Goal: Task Accomplishment & Management: Use online tool/utility

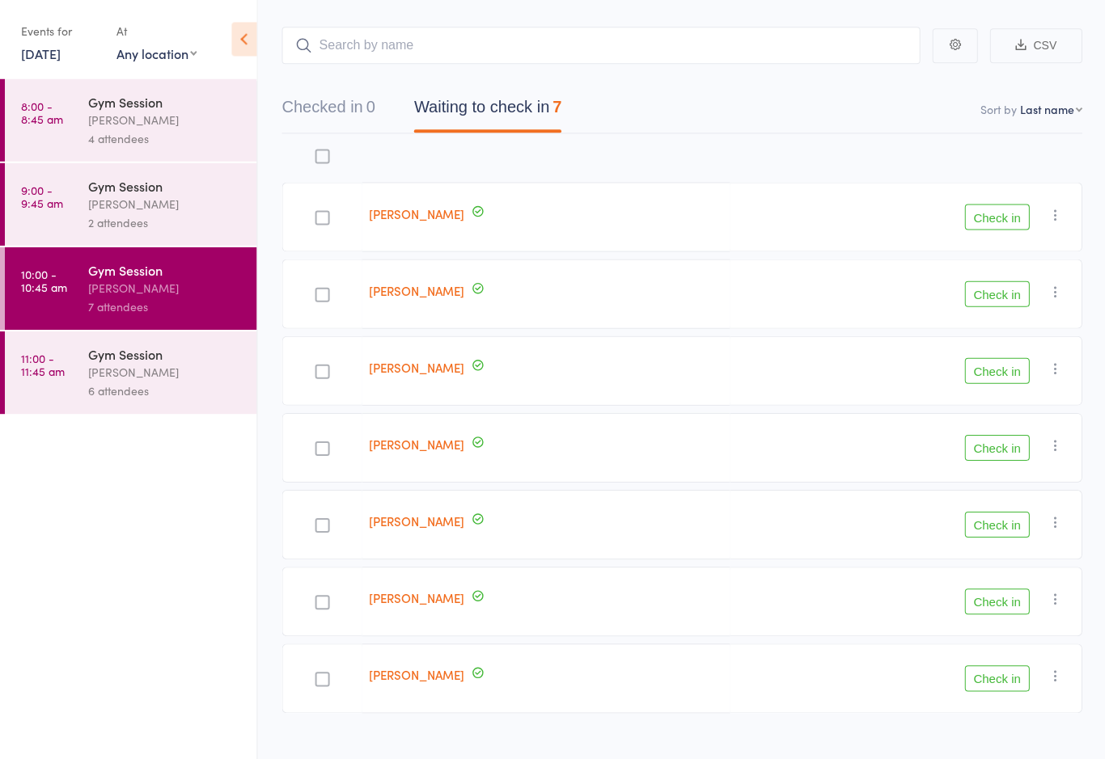
scroll to position [76, 0]
click at [153, 382] on div "[PERSON_NAME]" at bounding box center [165, 372] width 154 height 19
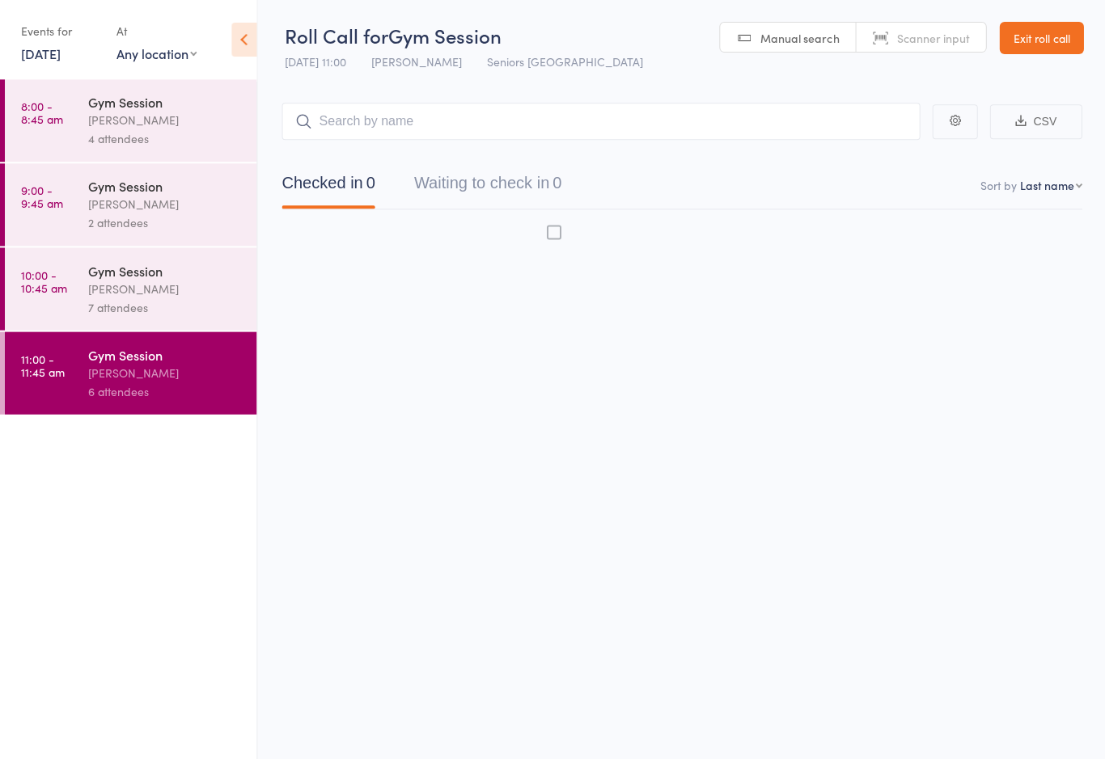
scroll to position [11, 0]
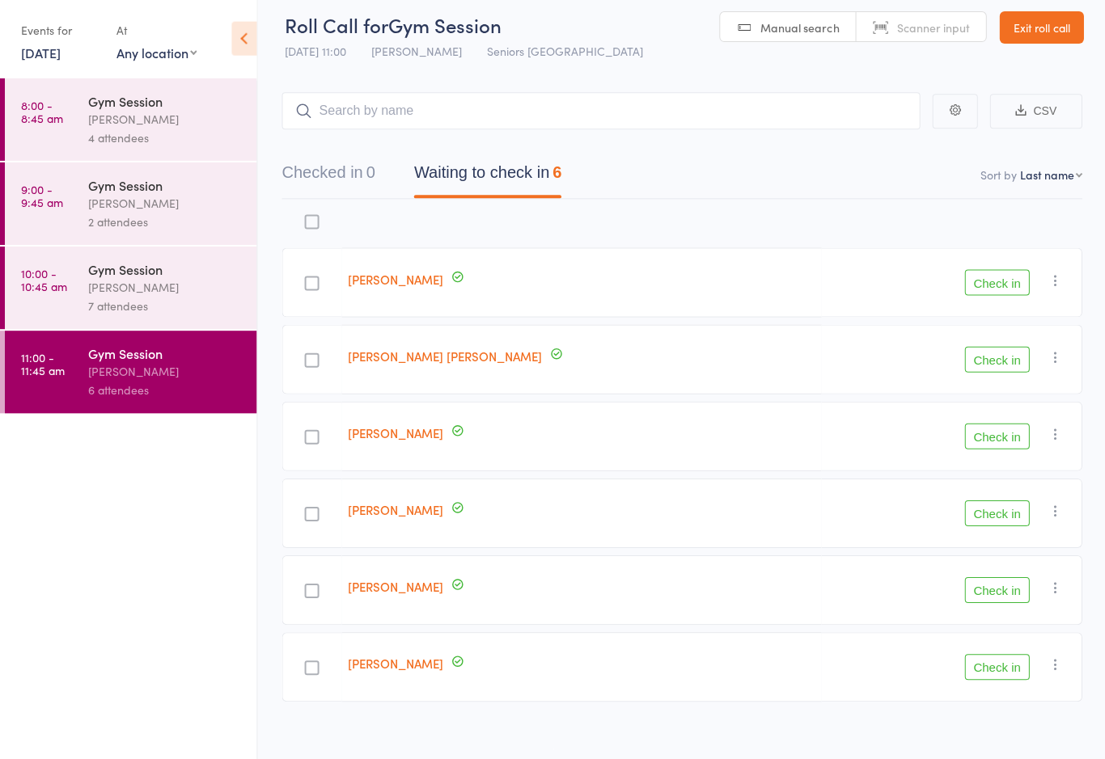
click at [193, 294] on div "[PERSON_NAME]" at bounding box center [165, 288] width 154 height 19
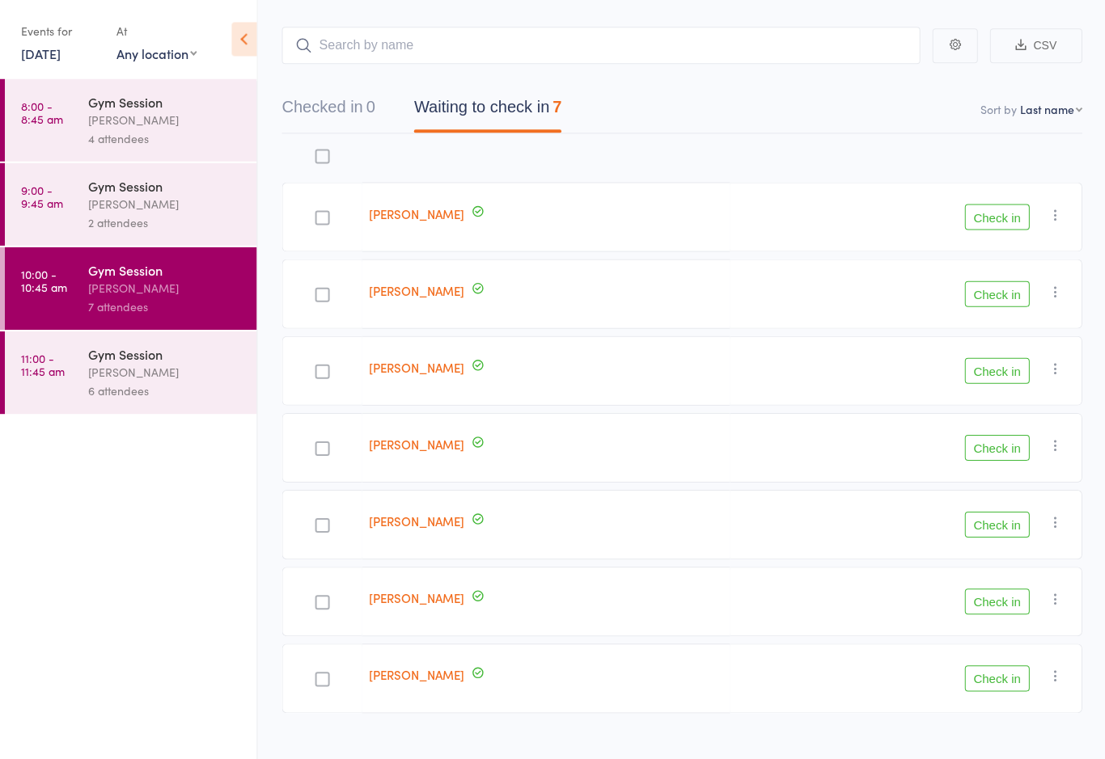
scroll to position [76, 0]
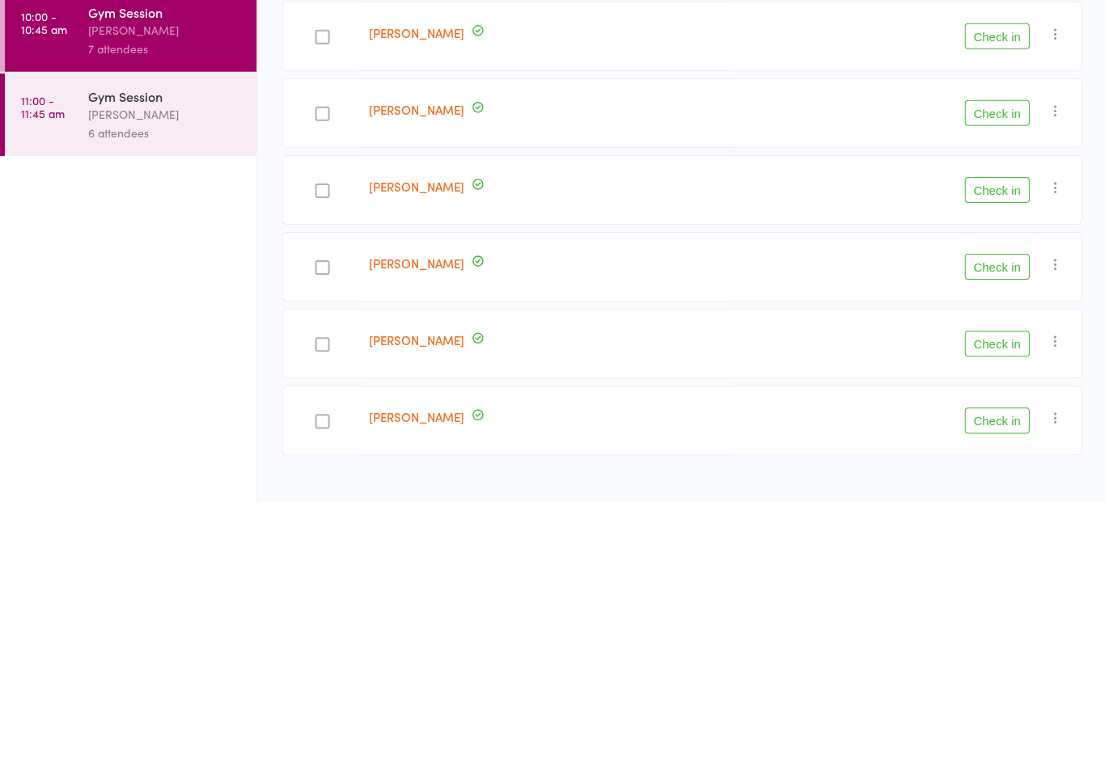
click at [1004, 435] on button "Check in" at bounding box center [995, 448] width 65 height 26
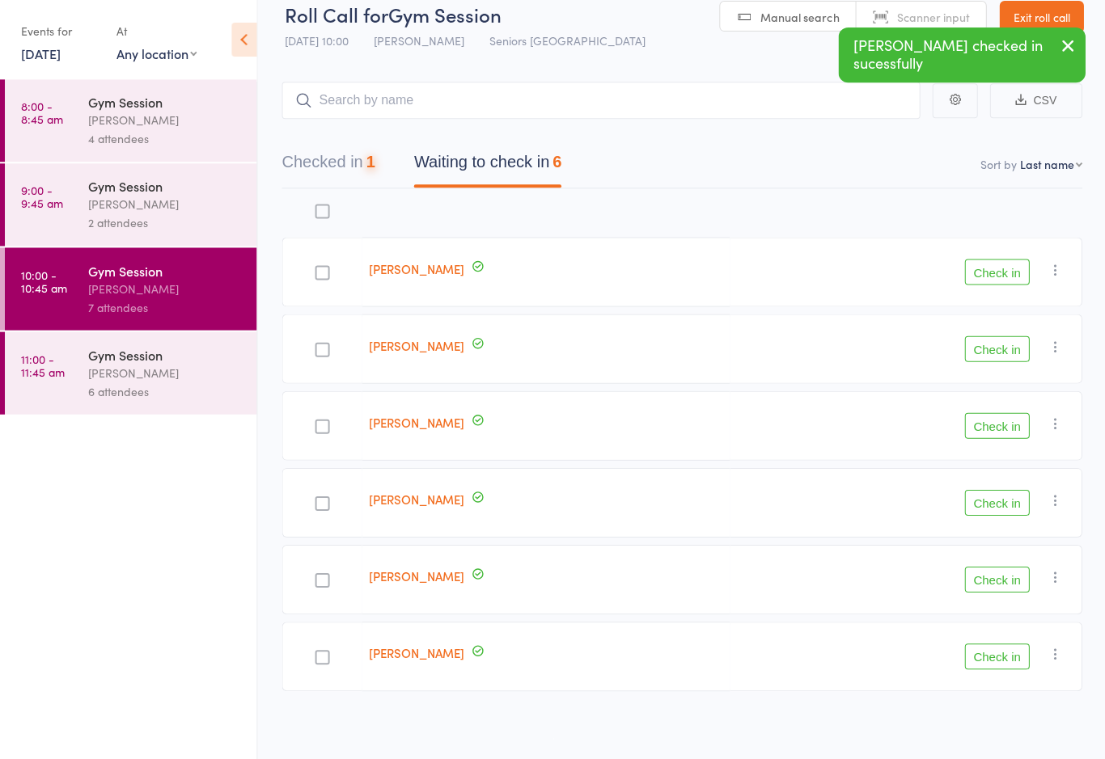
scroll to position [27, 0]
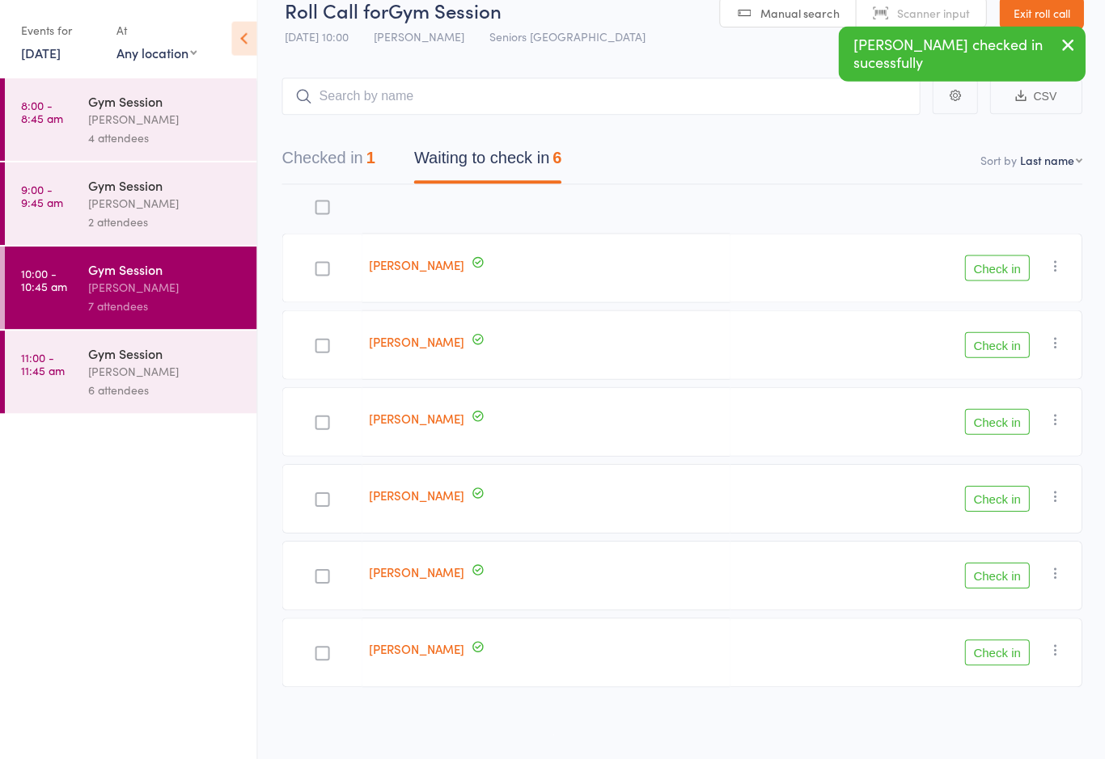
click at [1008, 493] on button "Check in" at bounding box center [995, 499] width 65 height 26
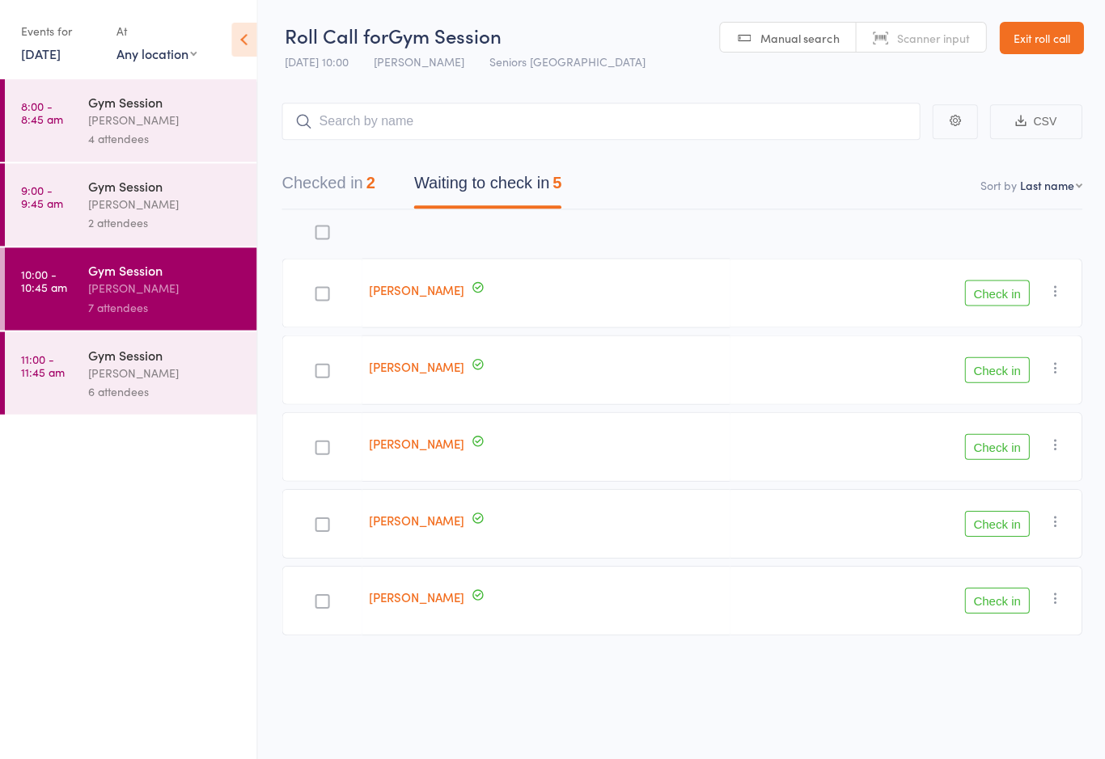
scroll to position [6, 0]
click at [998, 522] on button "Check in" at bounding box center [995, 523] width 65 height 26
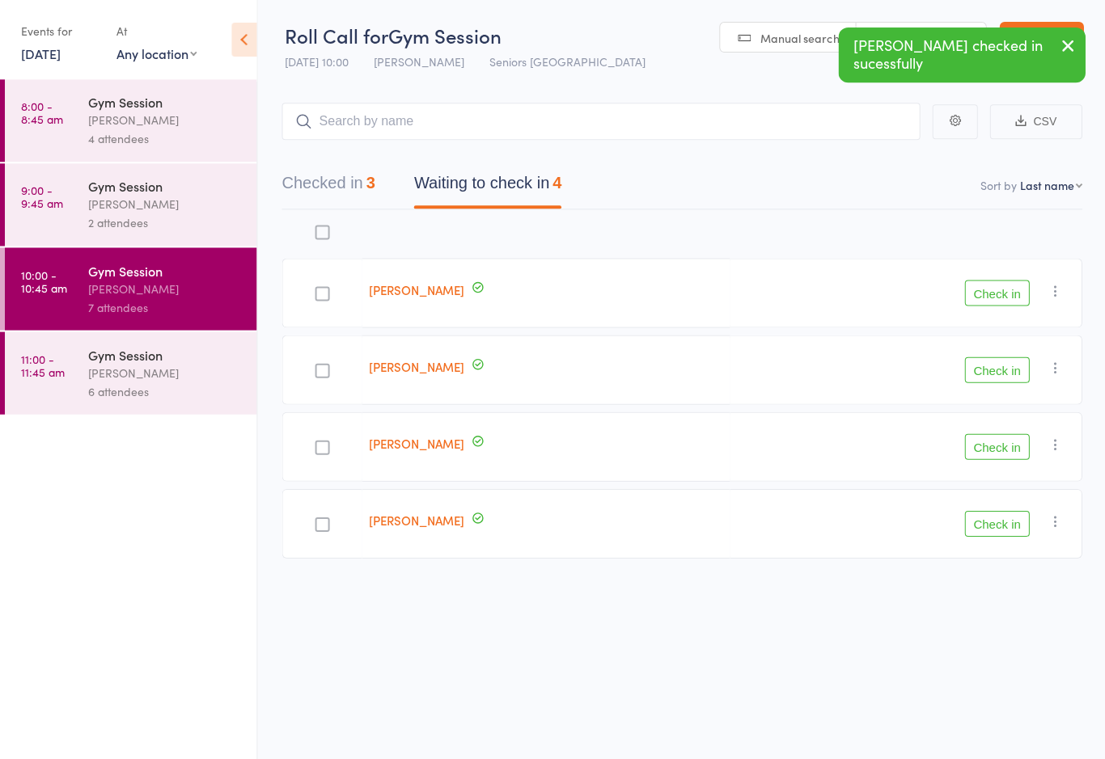
scroll to position [5, 0]
click at [1001, 510] on button "Check in" at bounding box center [995, 523] width 65 height 26
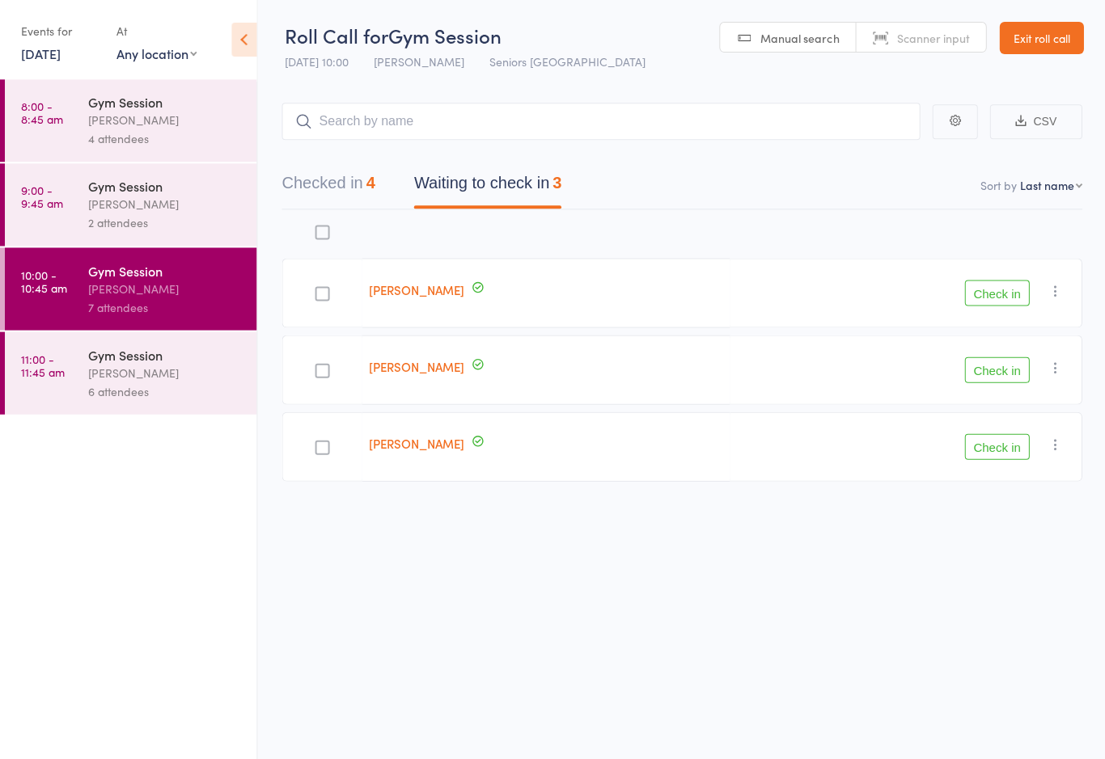
click at [324, 289] on div at bounding box center [322, 293] width 15 height 15
click at [318, 289] on input "checkbox" at bounding box center [318, 289] width 0 height 0
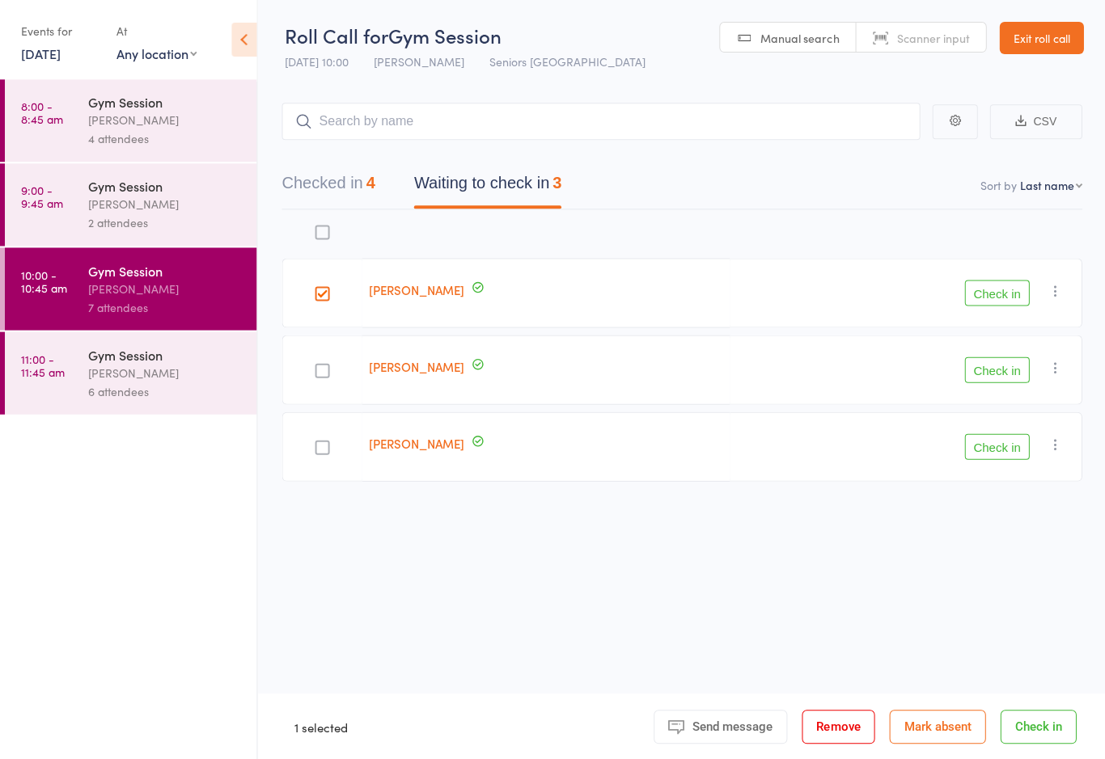
click at [319, 371] on div at bounding box center [322, 370] width 15 height 15
click at [318, 366] on input "checkbox" at bounding box center [318, 366] width 0 height 0
click at [996, 293] on button "Check in" at bounding box center [995, 293] width 65 height 26
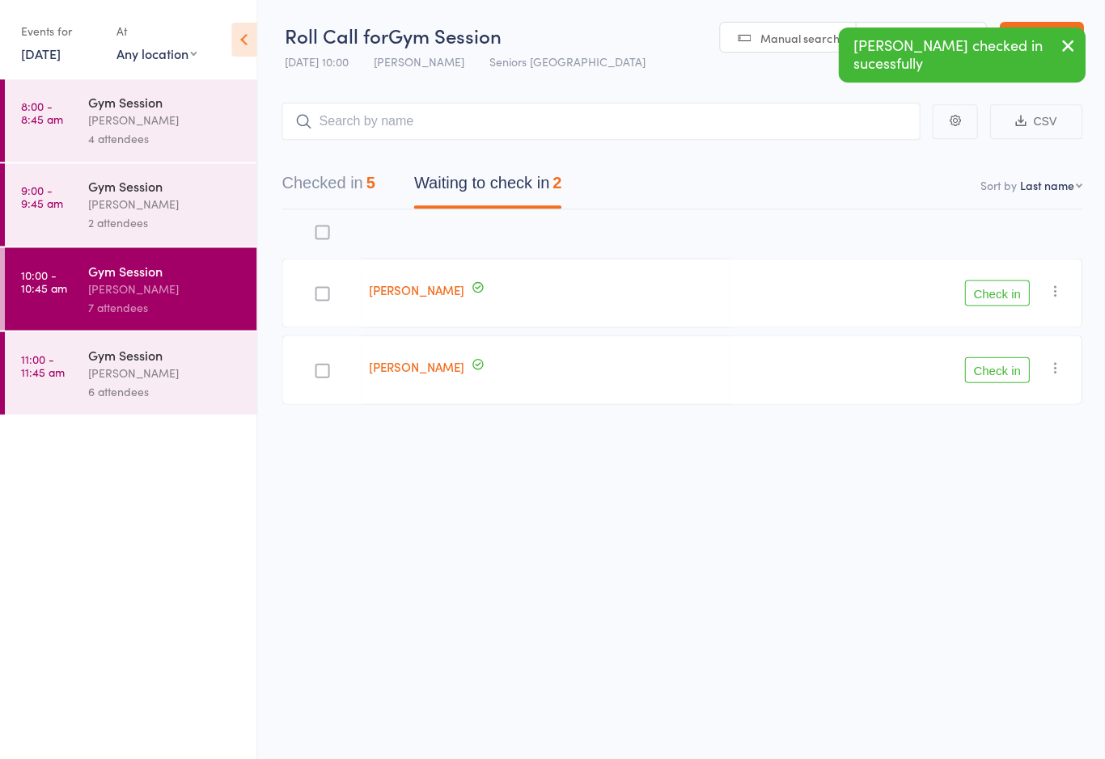
click at [318, 286] on div at bounding box center [322, 293] width 15 height 15
click at [318, 289] on input "checkbox" at bounding box center [318, 289] width 0 height 0
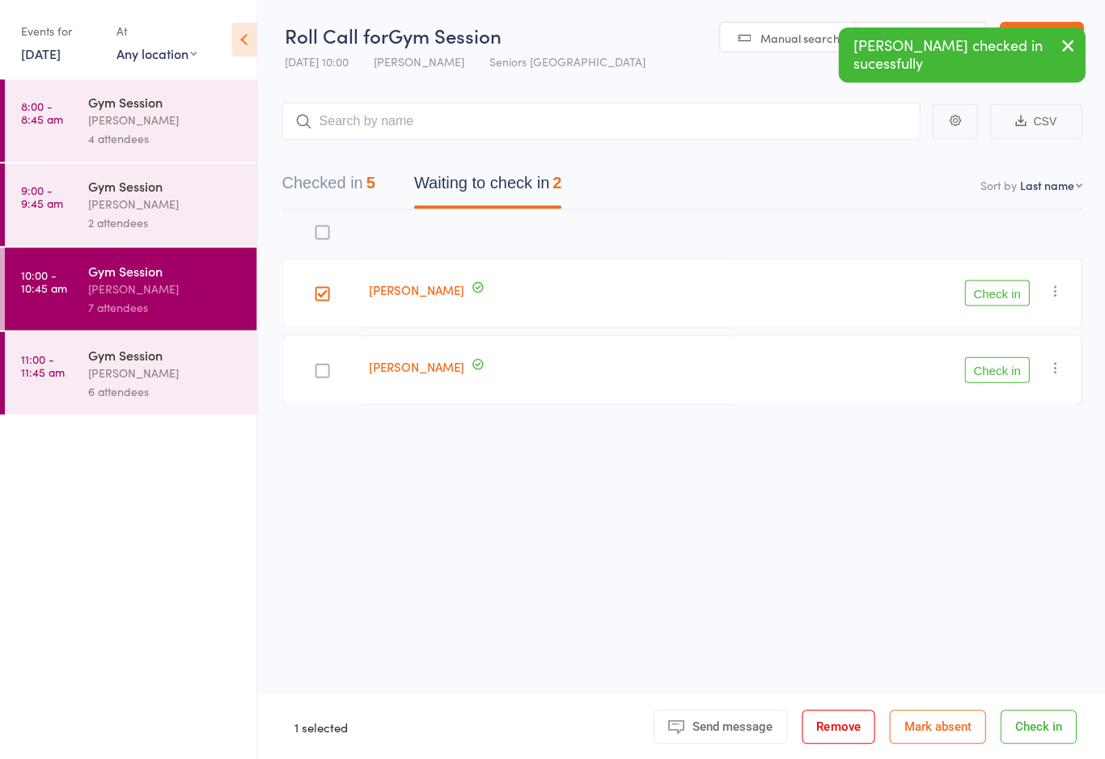
click at [1002, 285] on button "Check in" at bounding box center [995, 293] width 65 height 26
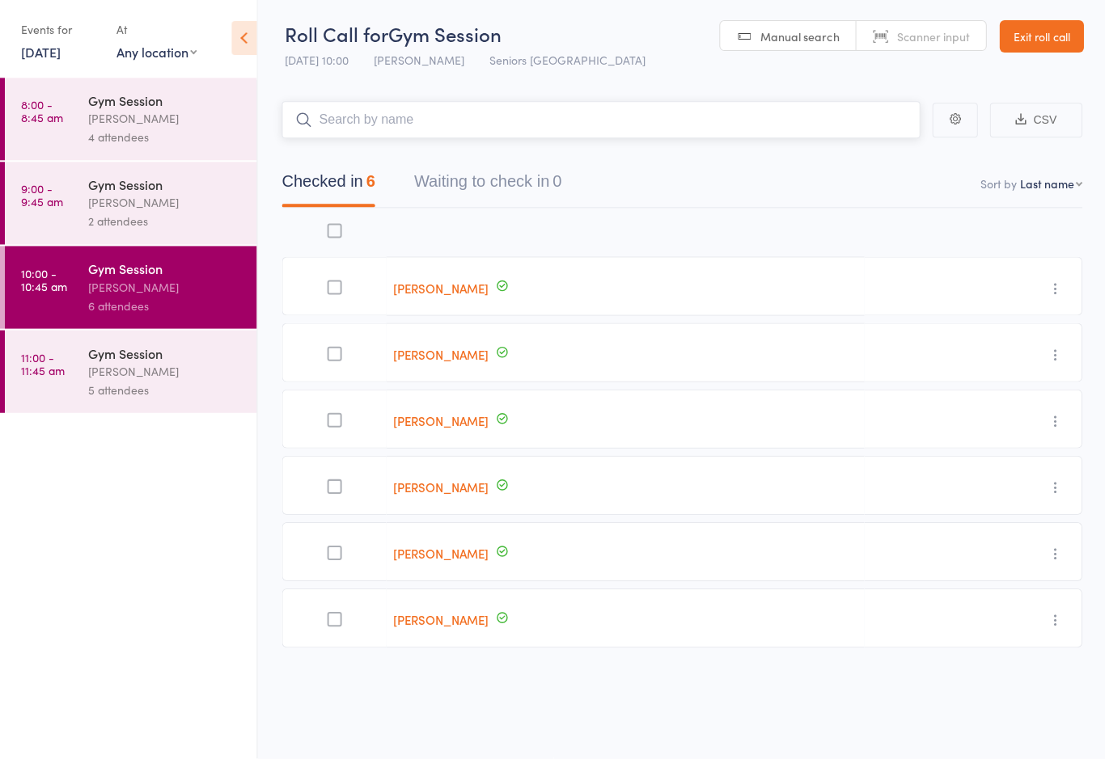
scroll to position [3, 0]
click at [152, 387] on div "5 attendees" at bounding box center [165, 391] width 154 height 19
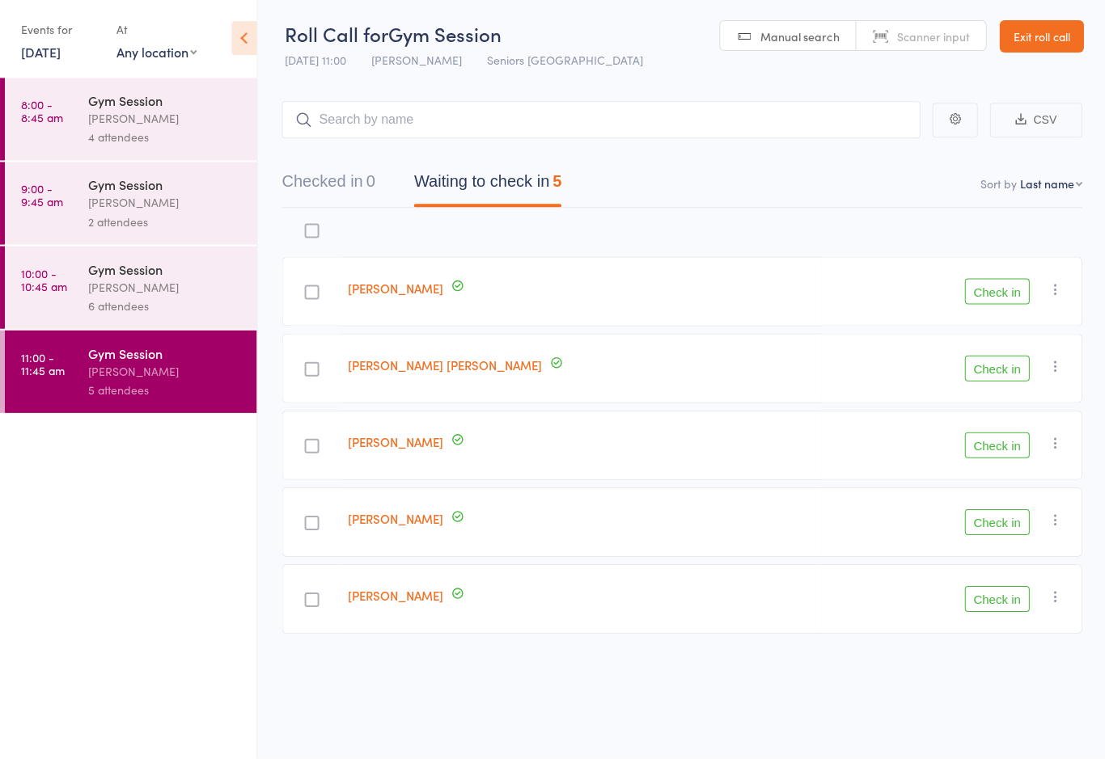
scroll to position [11, 0]
click at [998, 359] on button "Check in" at bounding box center [995, 370] width 65 height 26
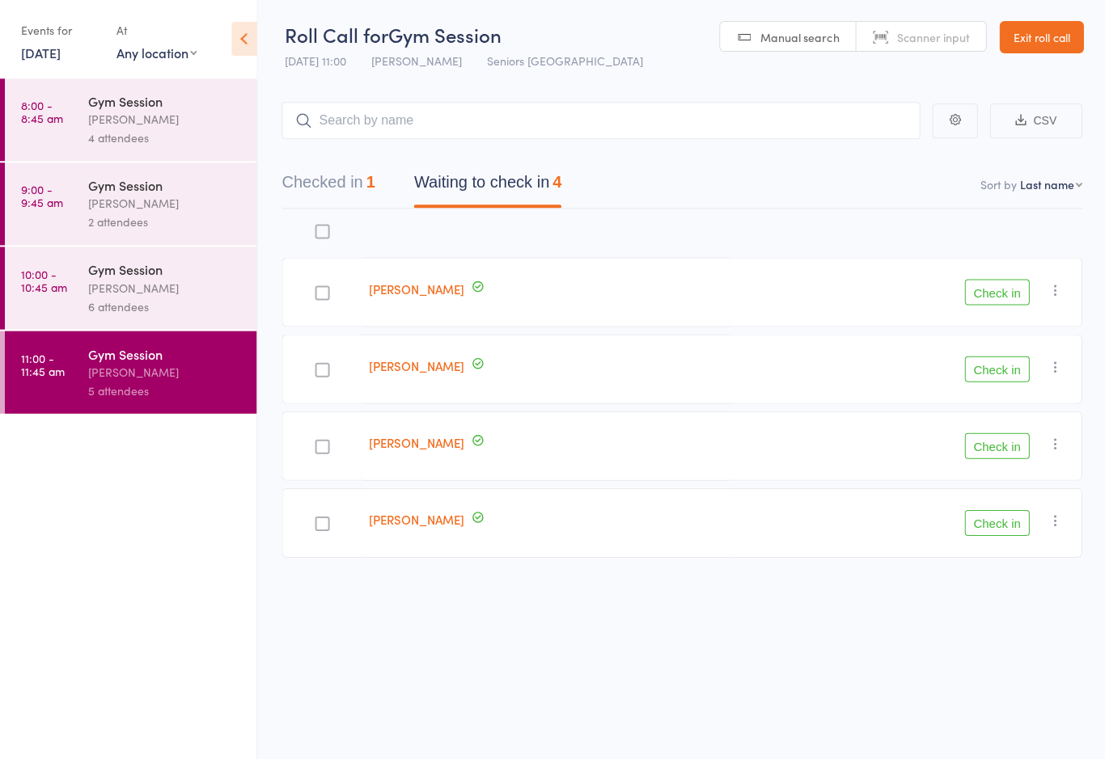
click at [976, 510] on button "Check in" at bounding box center [995, 523] width 65 height 26
click at [987, 437] on button "Check in" at bounding box center [995, 447] width 65 height 26
click at [1008, 280] on button "Check in" at bounding box center [995, 293] width 65 height 26
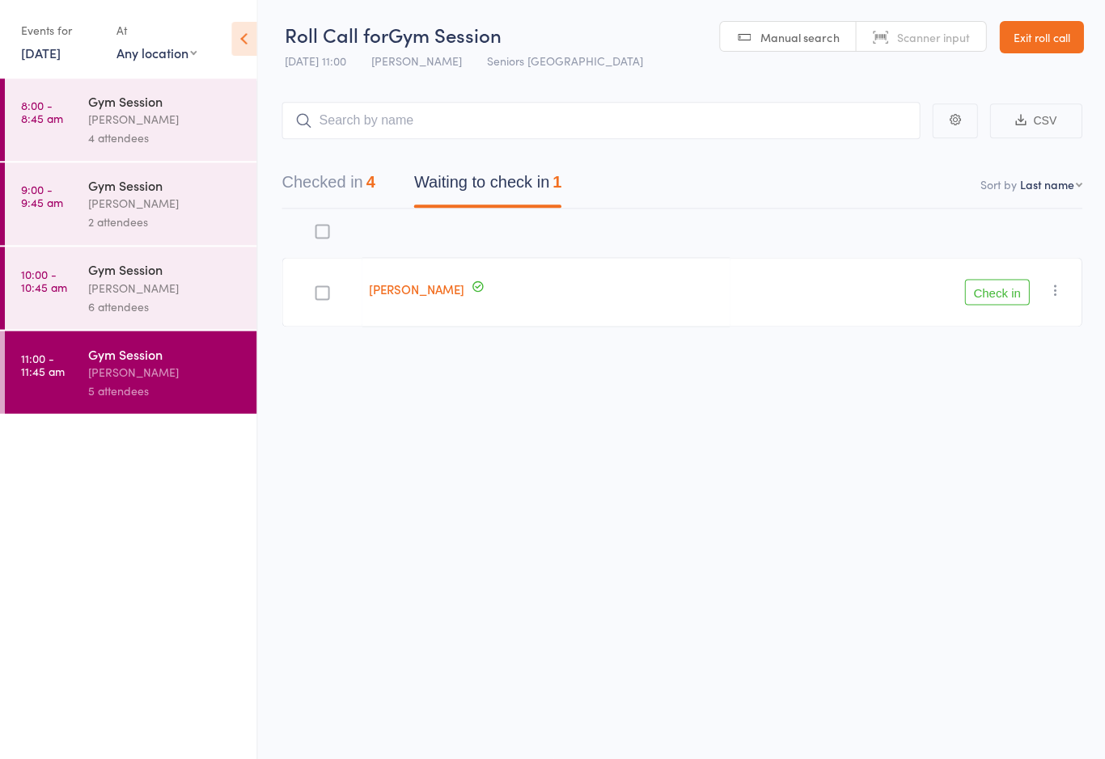
click at [143, 375] on div "[PERSON_NAME]" at bounding box center [165, 372] width 154 height 19
click at [476, 174] on button "Waiting to check in 1" at bounding box center [486, 187] width 147 height 43
click at [360, 186] on button "Checked in 4" at bounding box center [327, 187] width 93 height 43
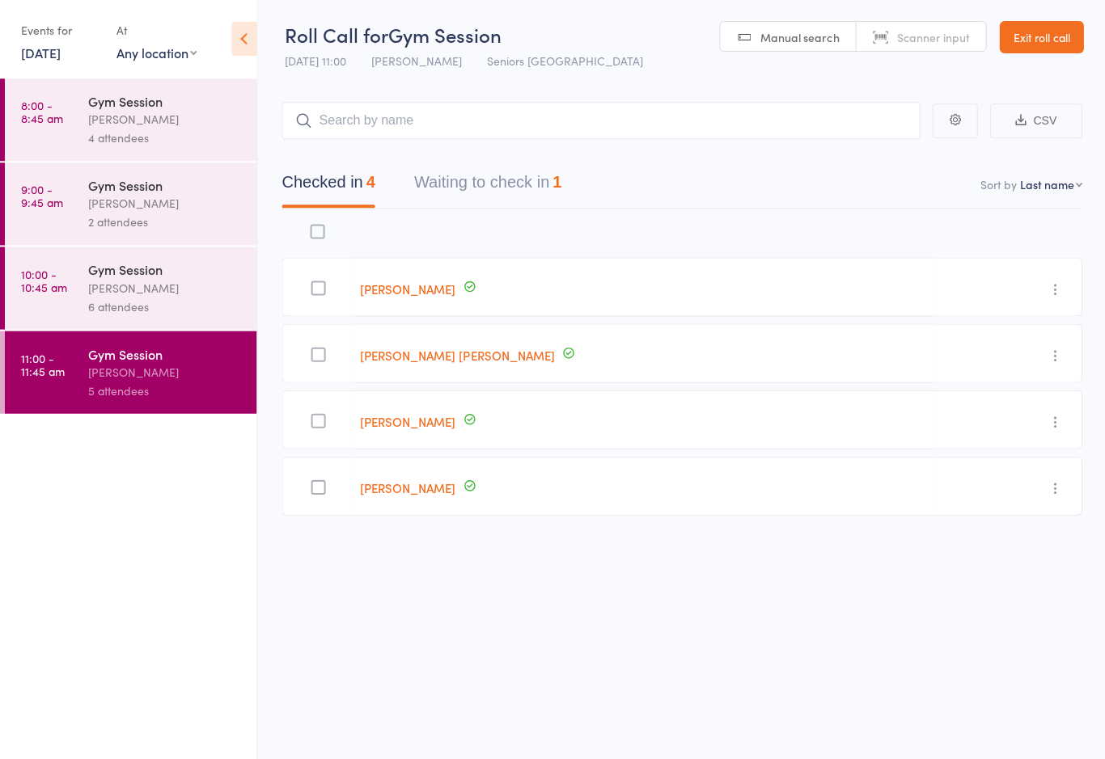
click at [138, 373] on div "[PERSON_NAME]" at bounding box center [165, 372] width 154 height 19
click at [358, 121] on input "search" at bounding box center [599, 121] width 637 height 37
type input "Mcrae"
click at [399, 154] on div "Lynette McRae Check in" at bounding box center [600, 155] width 636 height 37
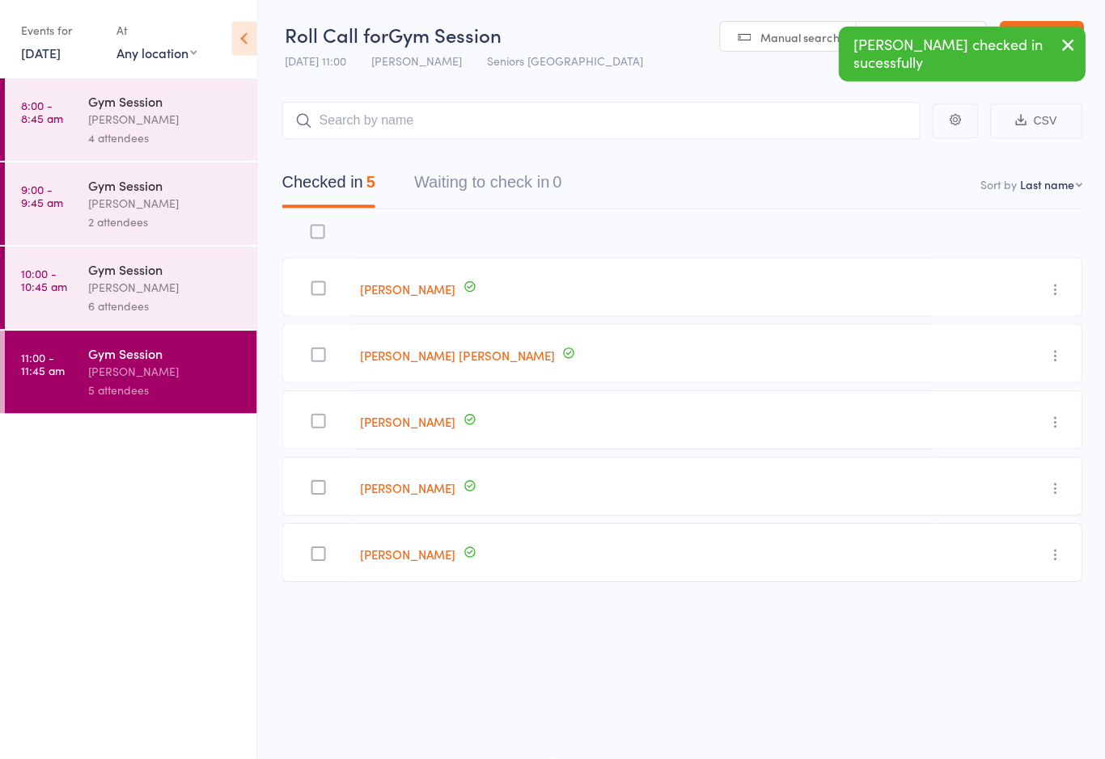
click at [745, 218] on div at bounding box center [642, 234] width 578 height 34
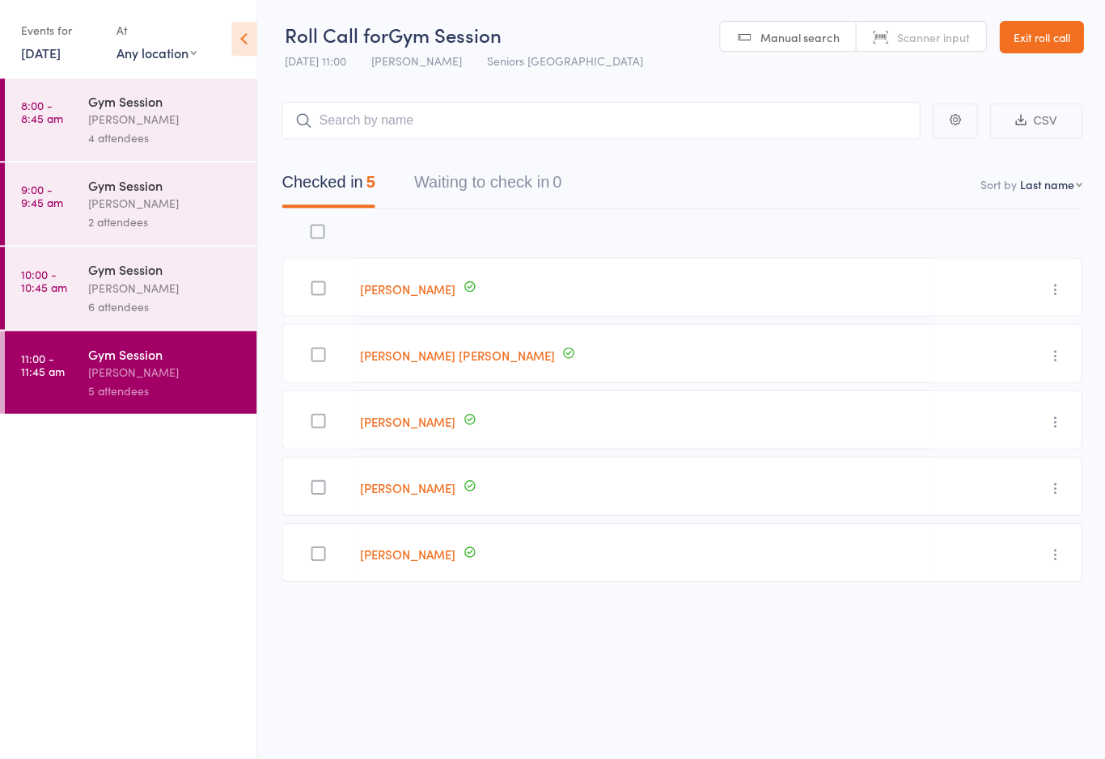
click at [322, 414] on div at bounding box center [318, 421] width 15 height 15
click at [314, 417] on input "checkbox" at bounding box center [314, 417] width 0 height 0
click at [86, 294] on link "10:00 - 10:45 am Gym Session Daniella Alfonso 6 attendees" at bounding box center [131, 289] width 252 height 83
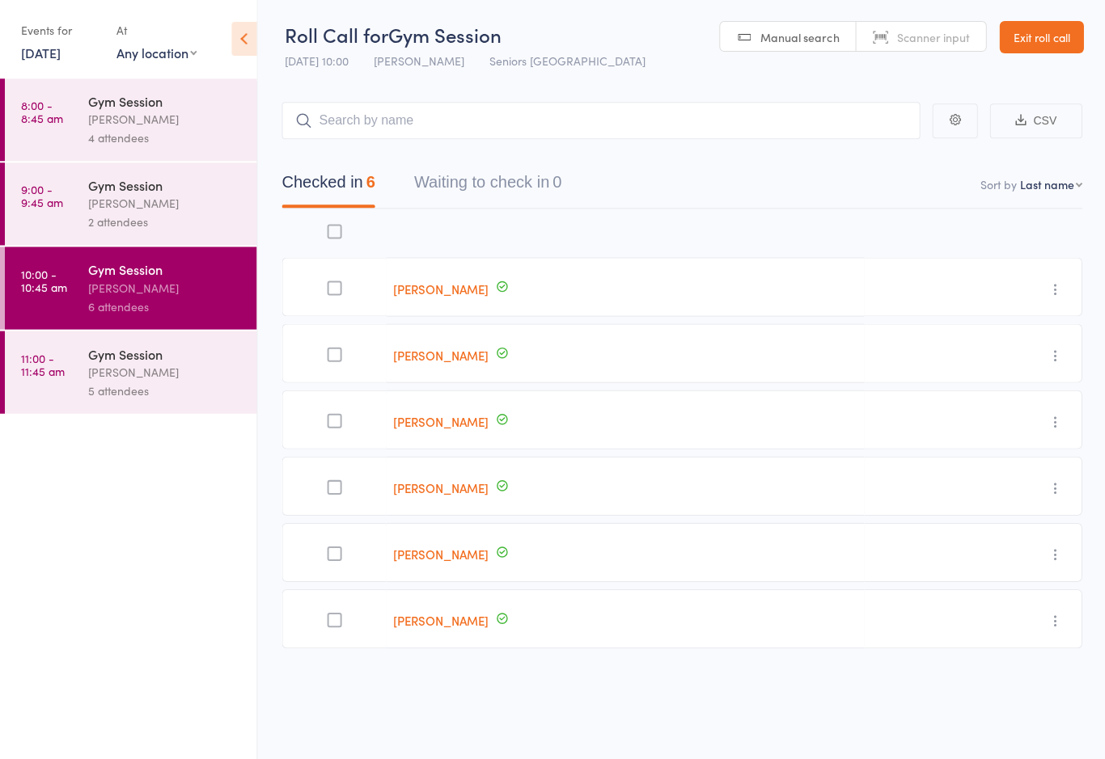
click at [91, 363] on div "Gym Session" at bounding box center [165, 354] width 154 height 18
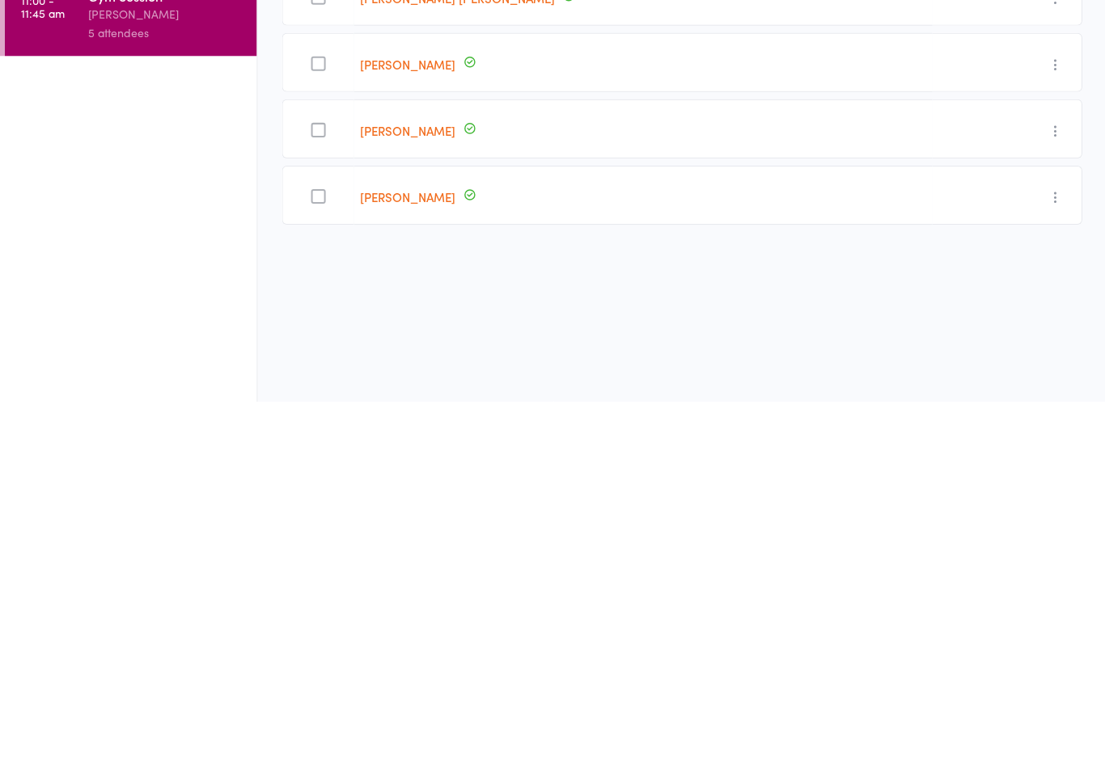
click at [580, 286] on div "edit Jennifer Flaherty Undo check-in Send message Add Note Add Task Add Flag Re…" at bounding box center [680, 431] width 799 height 445
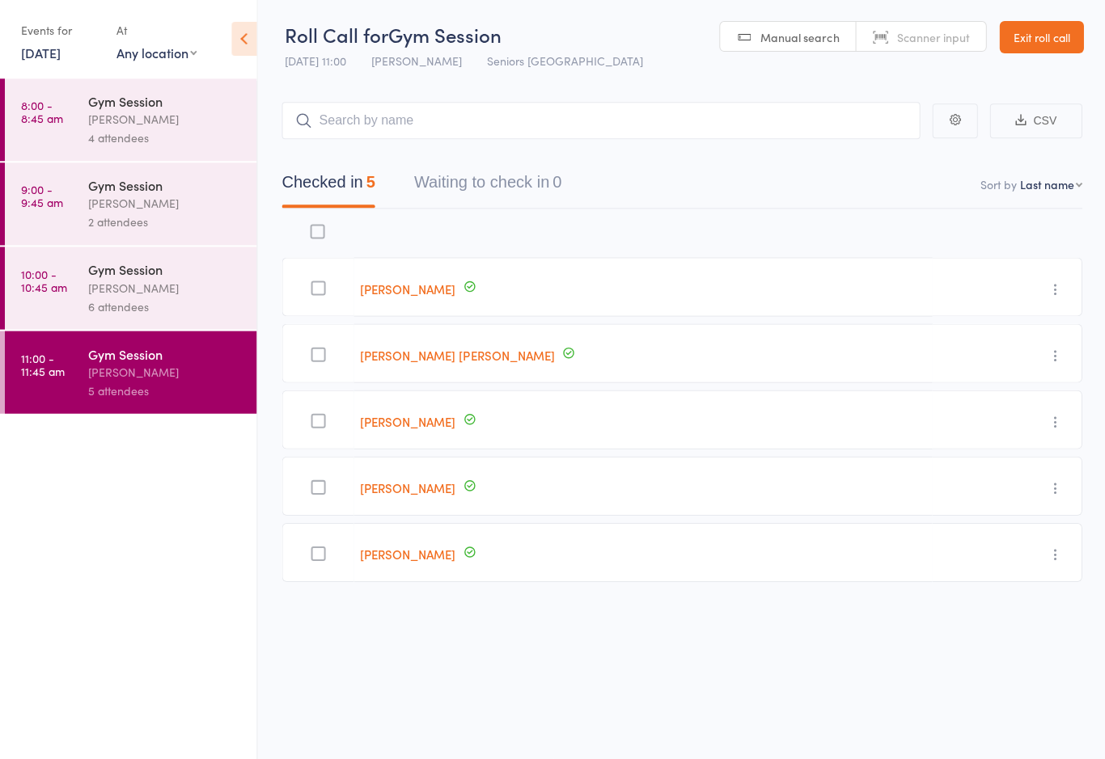
click at [239, 40] on icon at bounding box center [243, 40] width 25 height 34
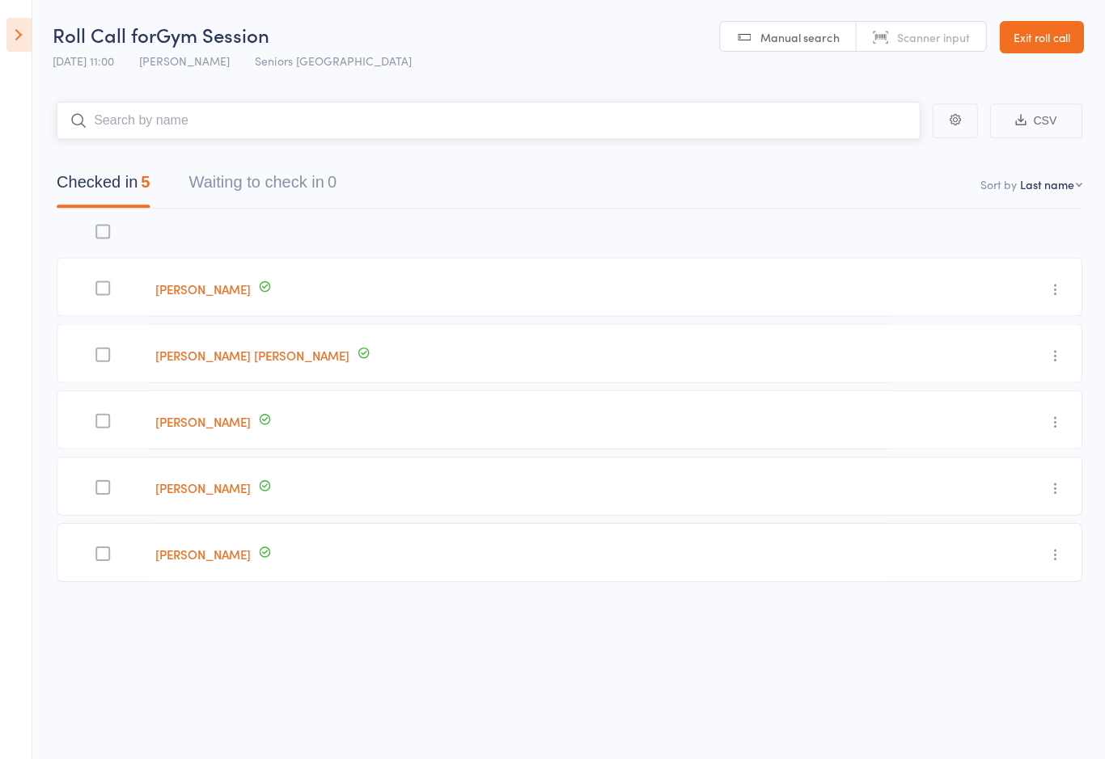
click at [306, 104] on input "search" at bounding box center [488, 121] width 862 height 37
type input "Quem"
click at [315, 140] on div "Quentin Webster Drop in" at bounding box center [487, 155] width 861 height 37
click at [1054, 613] on icon "button" at bounding box center [1054, 621] width 16 height 16
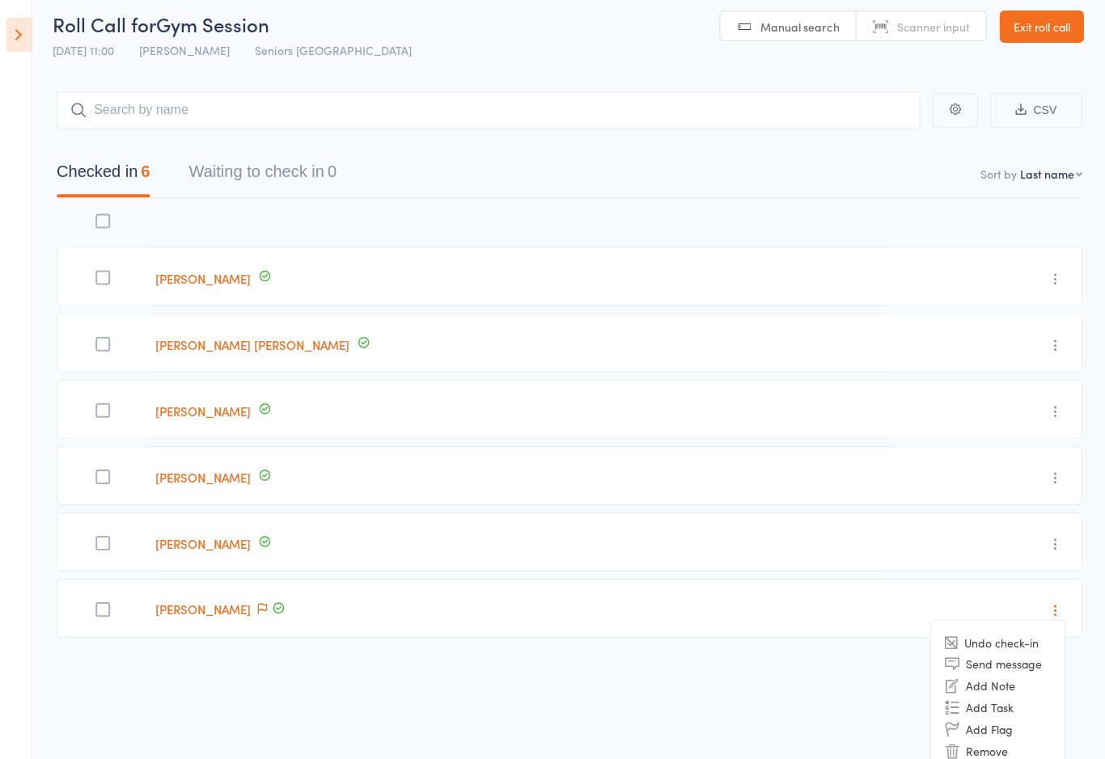
click at [1018, 642] on li "Undo check-in" at bounding box center [995, 643] width 133 height 20
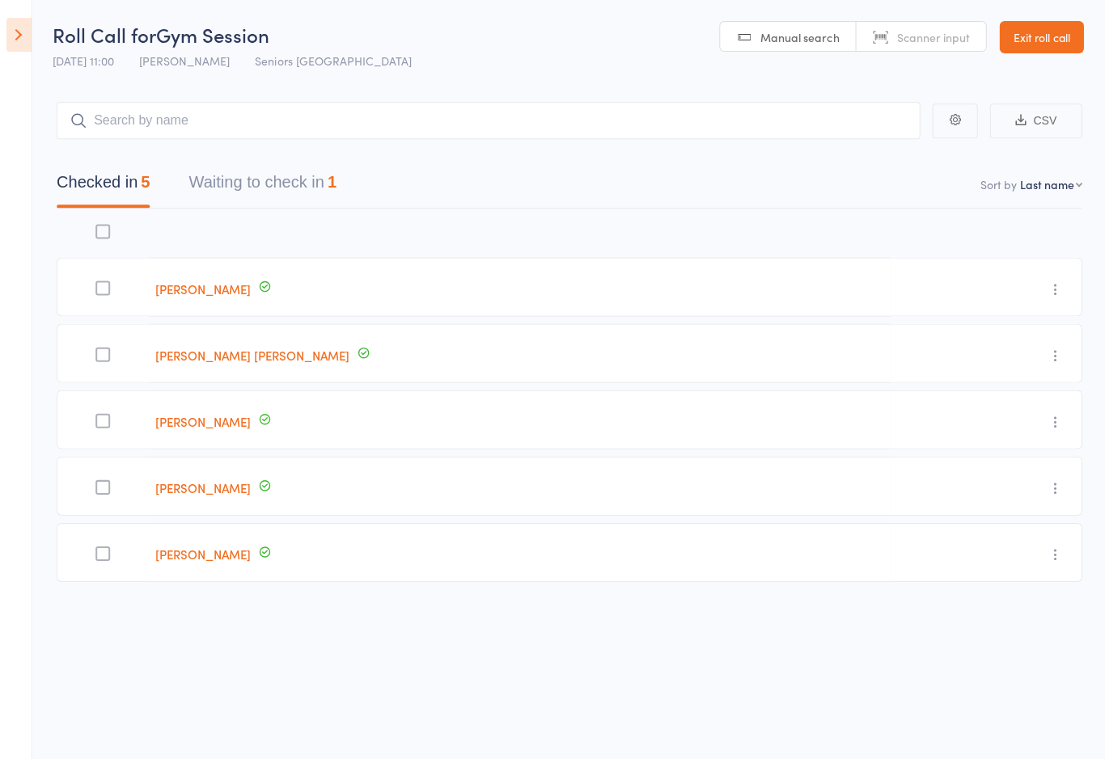
click at [282, 166] on button "Waiting to check in 1" at bounding box center [261, 187] width 147 height 43
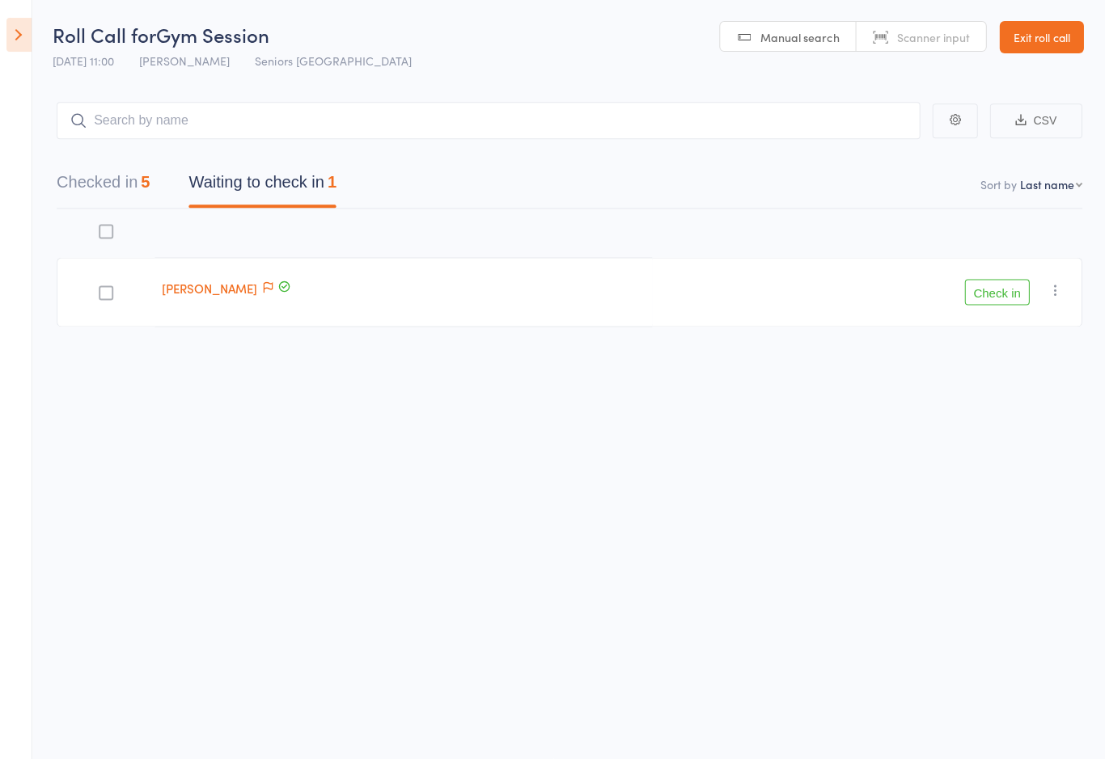
click at [1047, 282] on icon "button" at bounding box center [1054, 290] width 16 height 16
click at [987, 425] on li "Remove" at bounding box center [995, 431] width 133 height 22
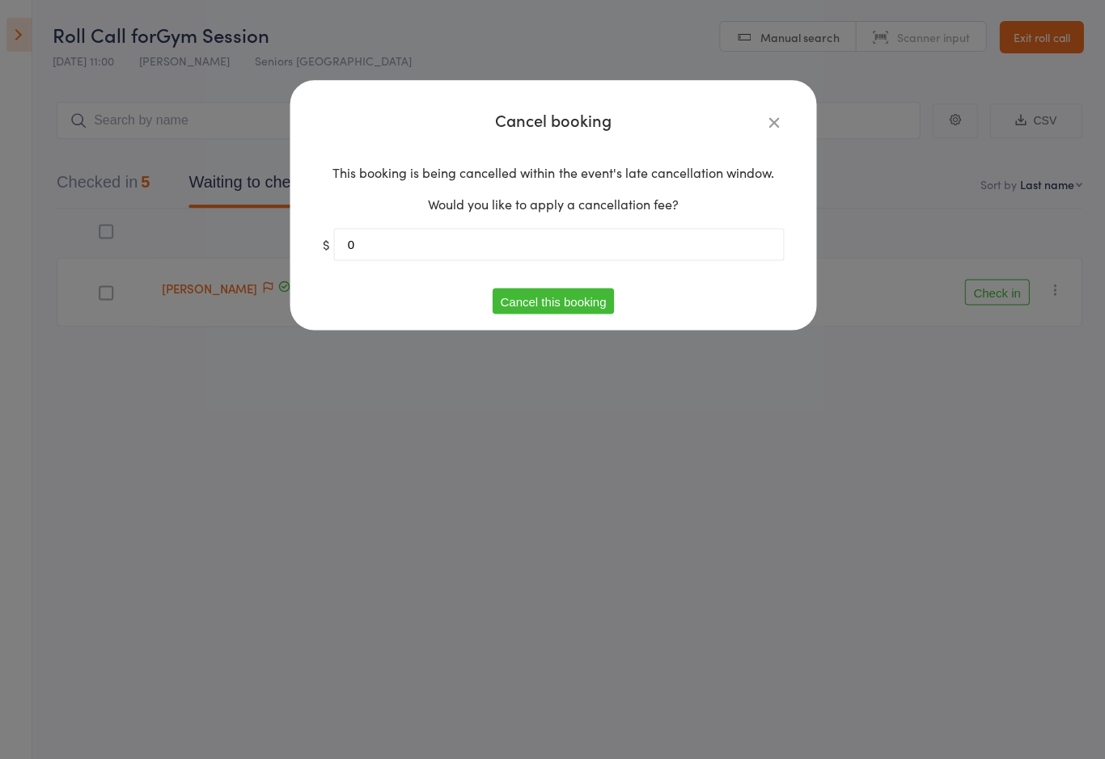
click at [552, 298] on button "Cancel this booking" at bounding box center [553, 302] width 122 height 26
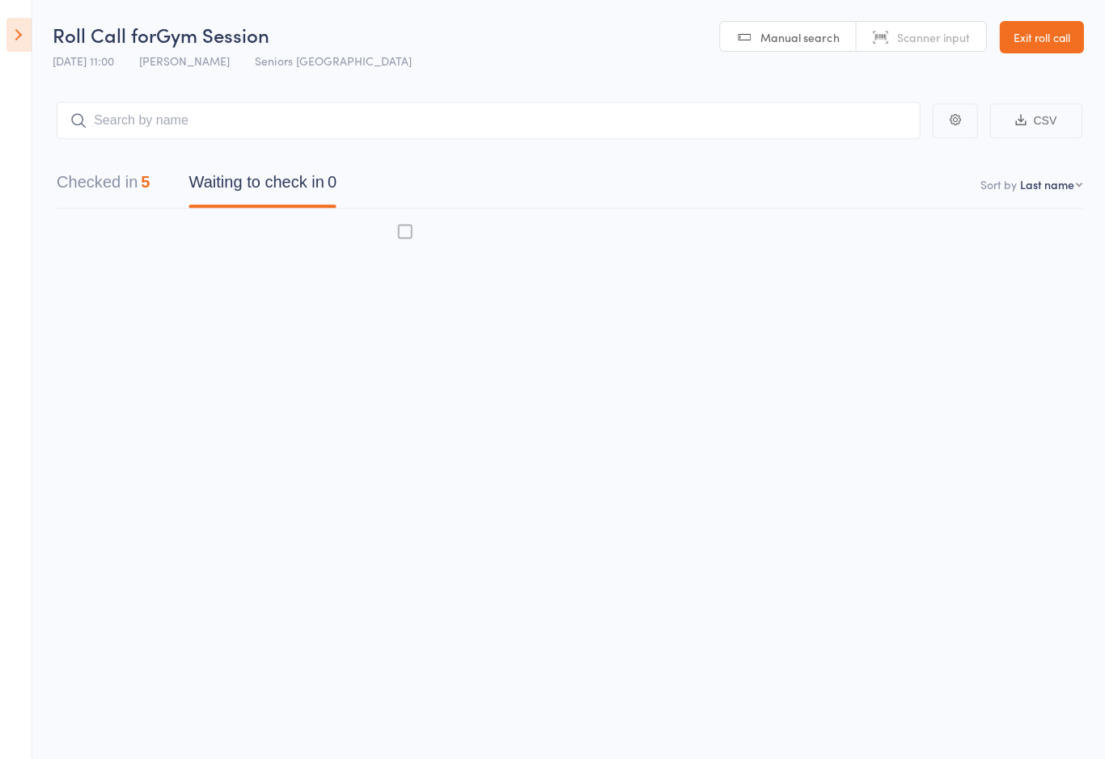
click at [30, 28] on icon at bounding box center [18, 36] width 25 height 34
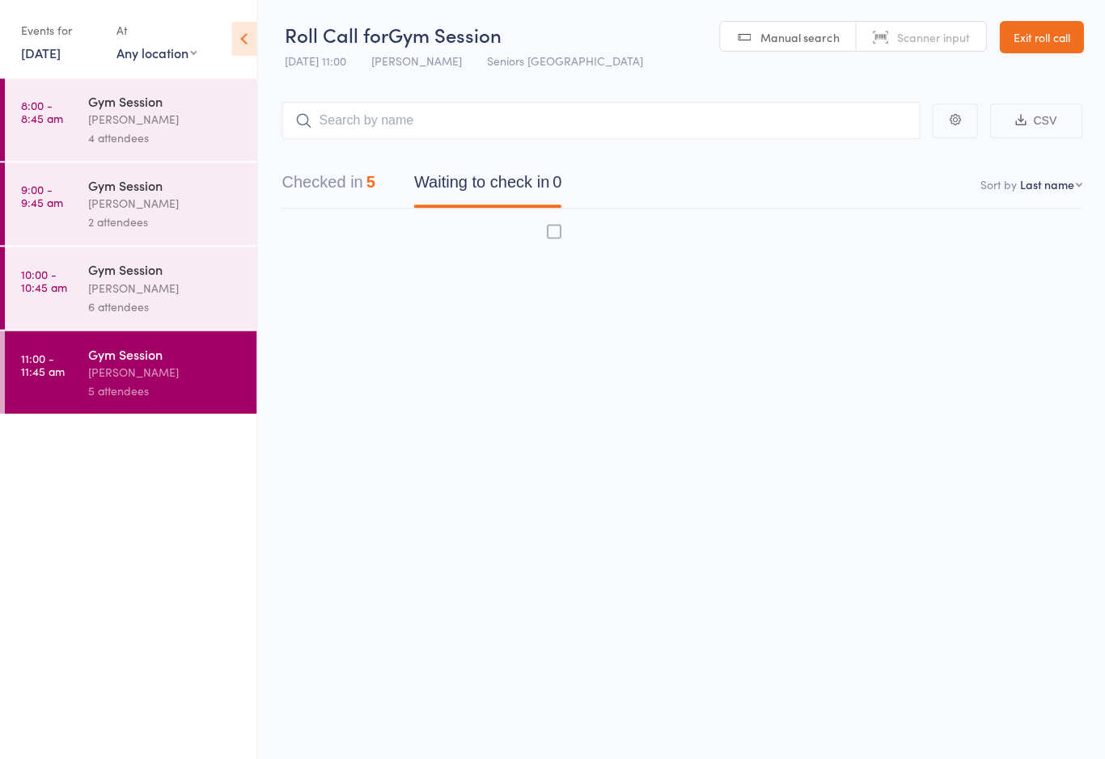
click at [1039, 24] on link "Exit roll call" at bounding box center [1040, 38] width 84 height 32
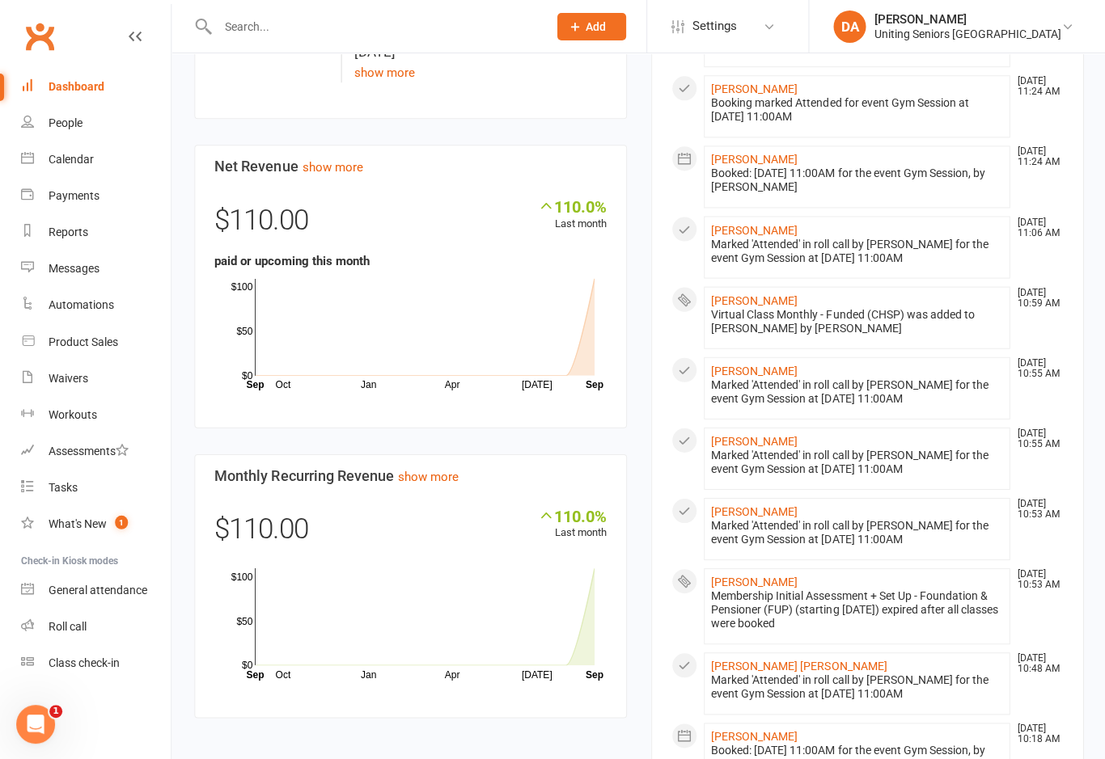
scroll to position [606, 0]
click at [958, 459] on div "Marked 'Attended' in roll call by [PERSON_NAME] for the event Gym Session at [D…" at bounding box center [855, 461] width 291 height 28
click at [710, 447] on div at bounding box center [855, 447] width 291 height 0
click at [939, 488] on ul "[PERSON_NAME] [DATE] 11:42 AM Sent email to [EMAIL_ADDRESS][DOMAIN_NAME] Get st…" at bounding box center [866, 405] width 391 height 1459
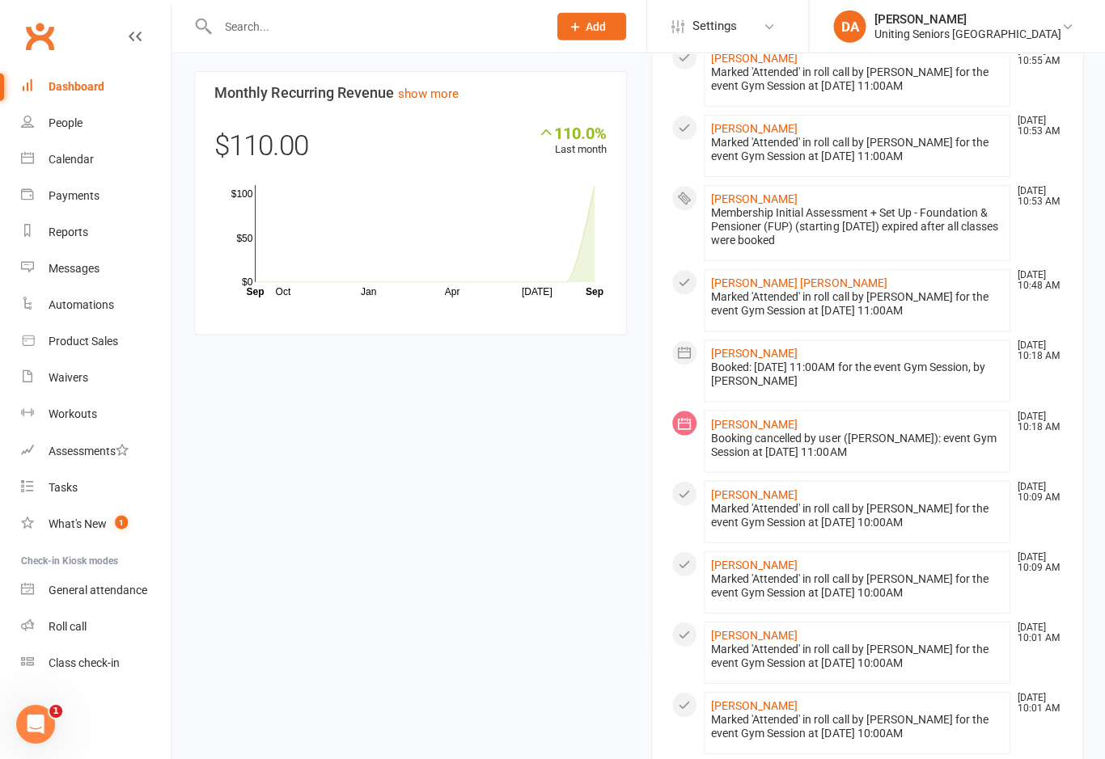
scroll to position [988, 0]
click at [775, 20] on icon at bounding box center [768, 26] width 13 height 13
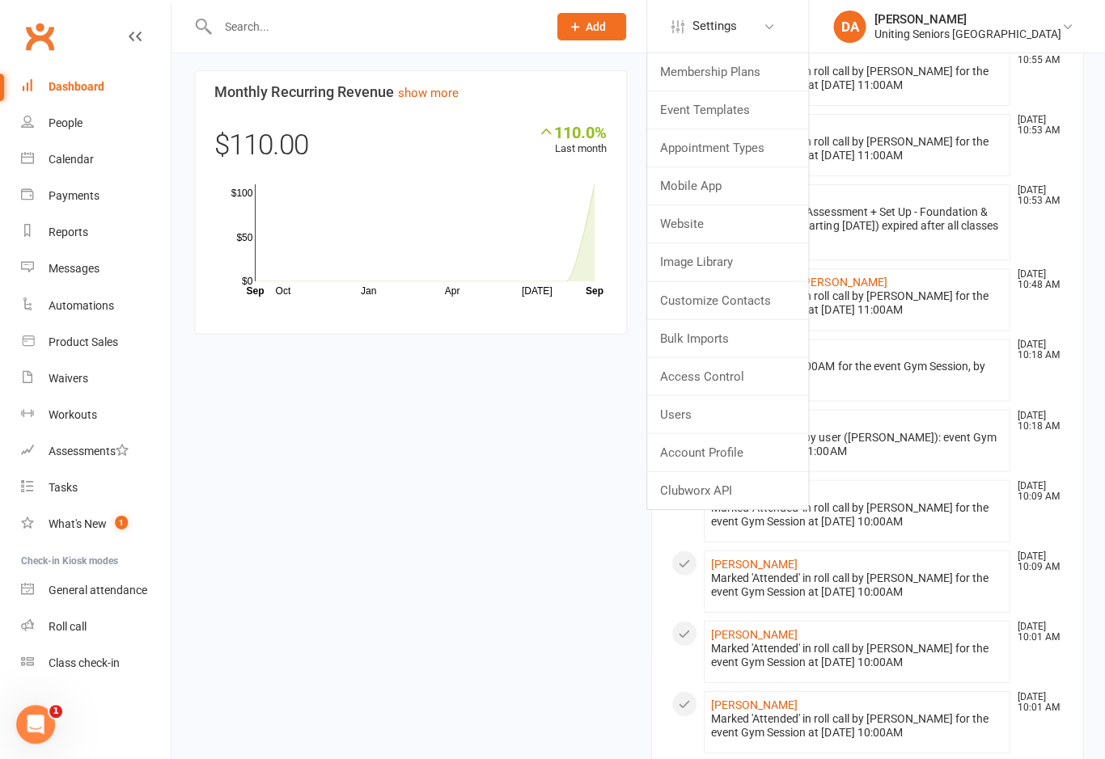
click at [775, 25] on icon at bounding box center [768, 26] width 13 height 13
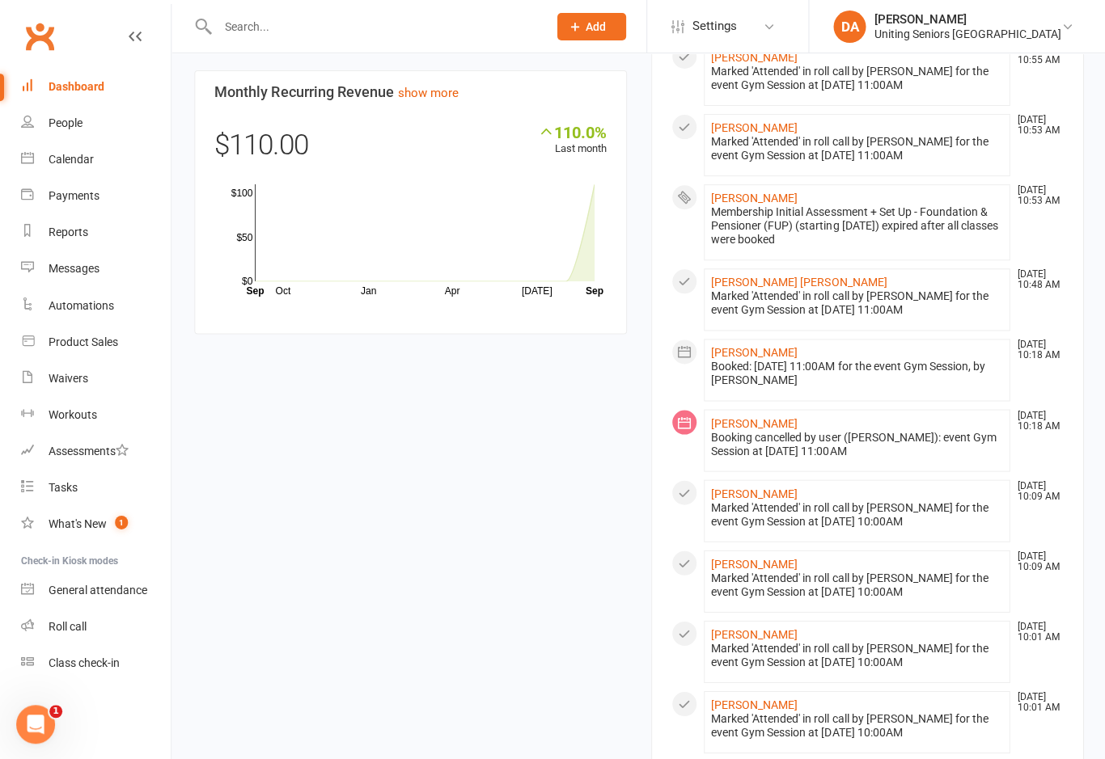
click at [50, 96] on link "Dashboard" at bounding box center [96, 87] width 150 height 36
